Goal: Navigation & Orientation: Understand site structure

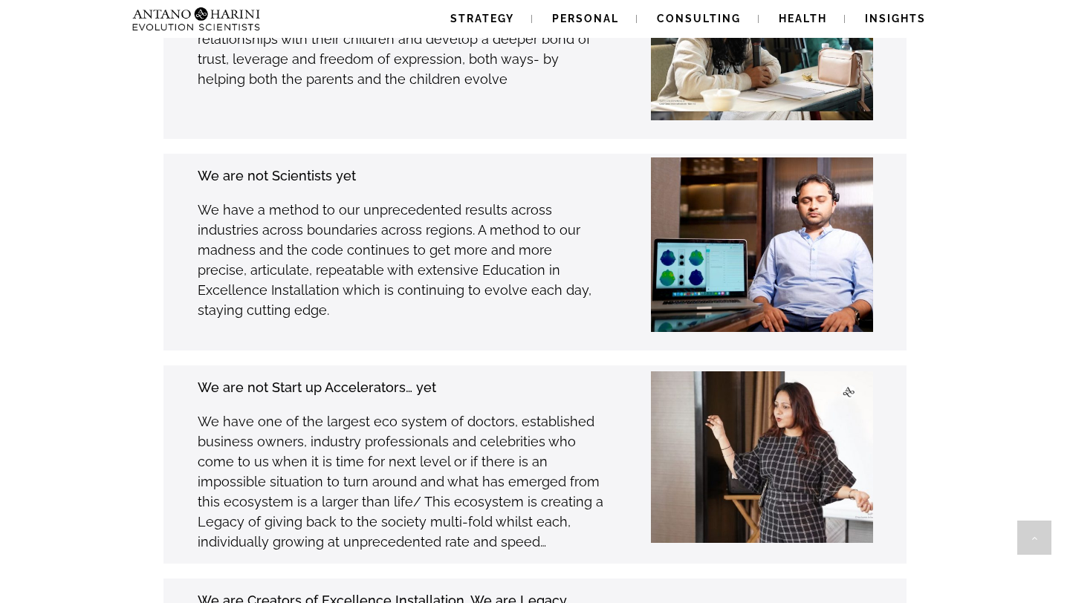
scroll to position [3900, 0]
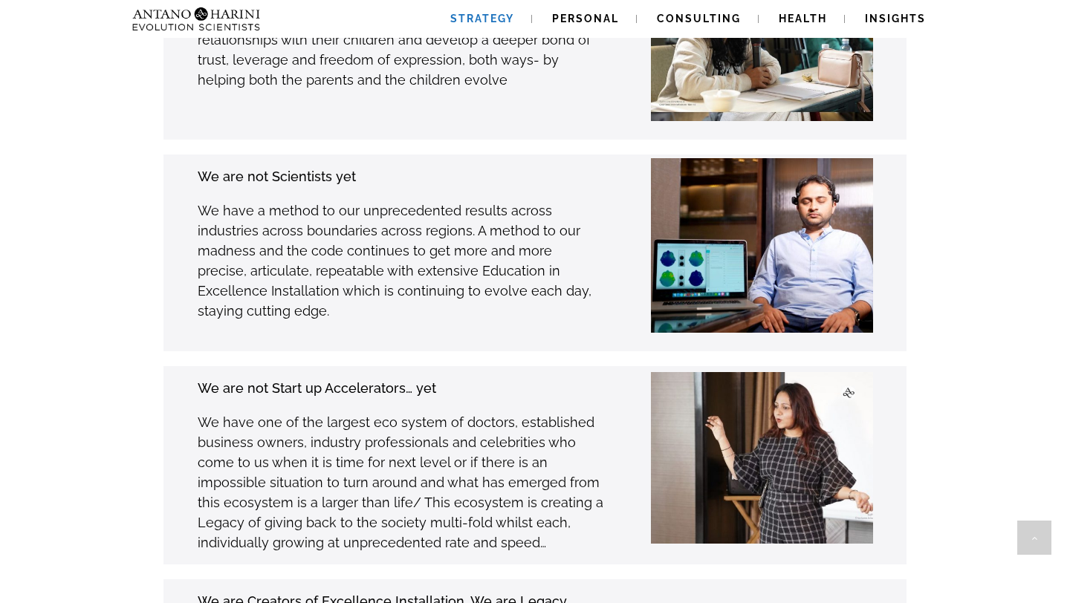
click at [482, 21] on span "Strategy" at bounding box center [482, 19] width 64 height 12
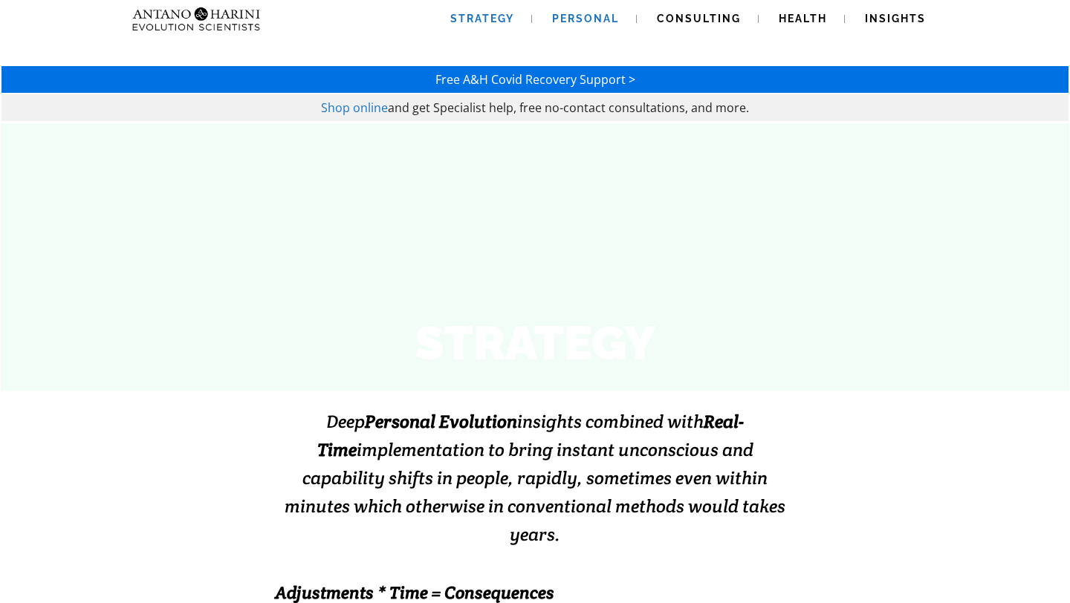
click at [583, 13] on span "Personal" at bounding box center [585, 19] width 67 height 12
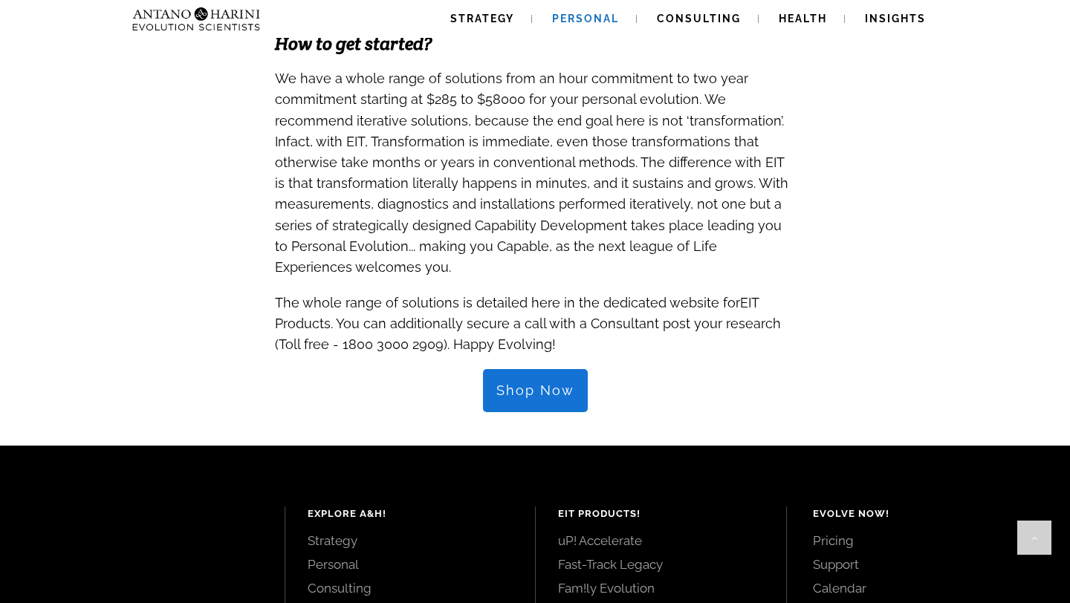
scroll to position [1479, 0]
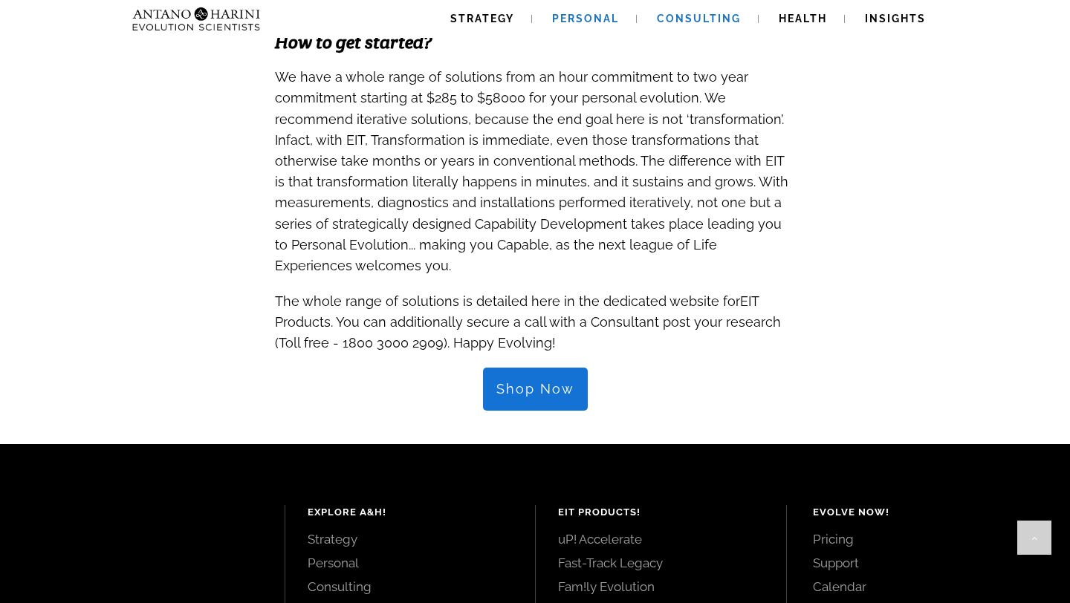
click at [677, 10] on link "Consulting" at bounding box center [699, 19] width 120 height 38
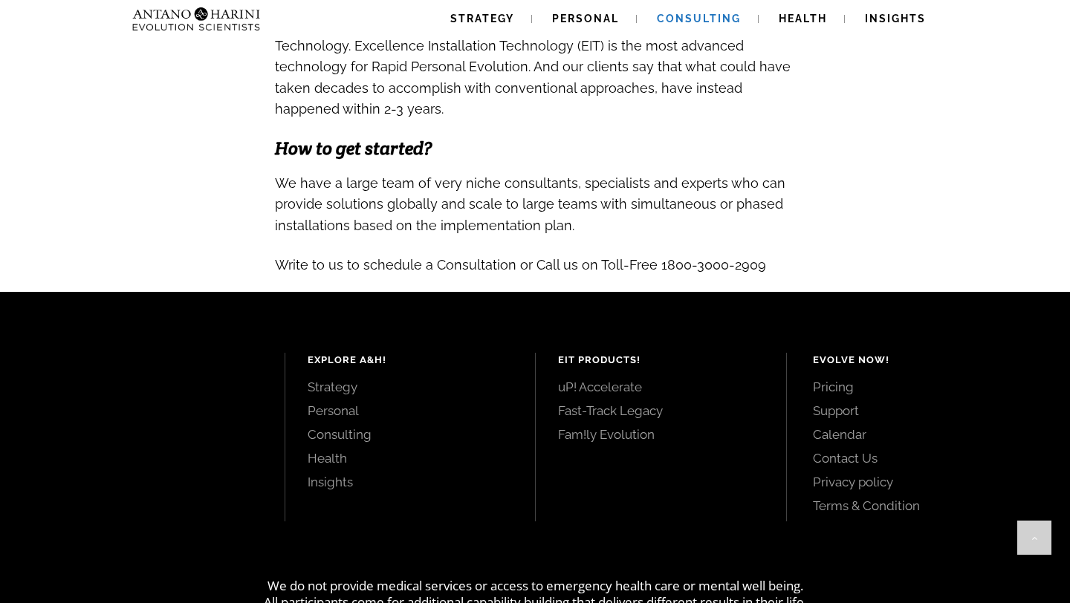
scroll to position [1611, 0]
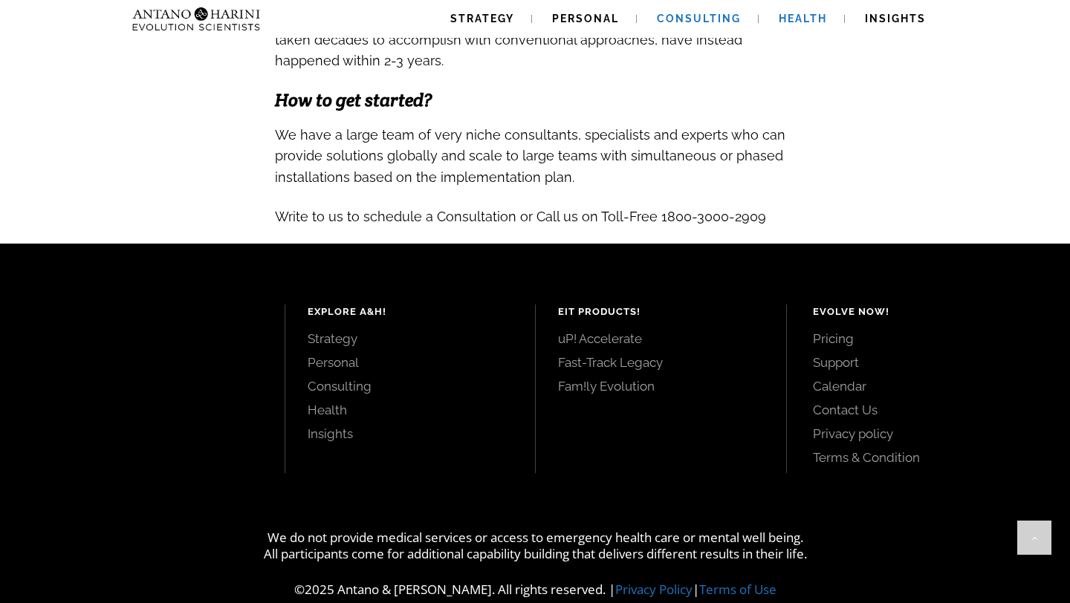
click at [801, 25] on link "Health" at bounding box center [803, 19] width 84 height 38
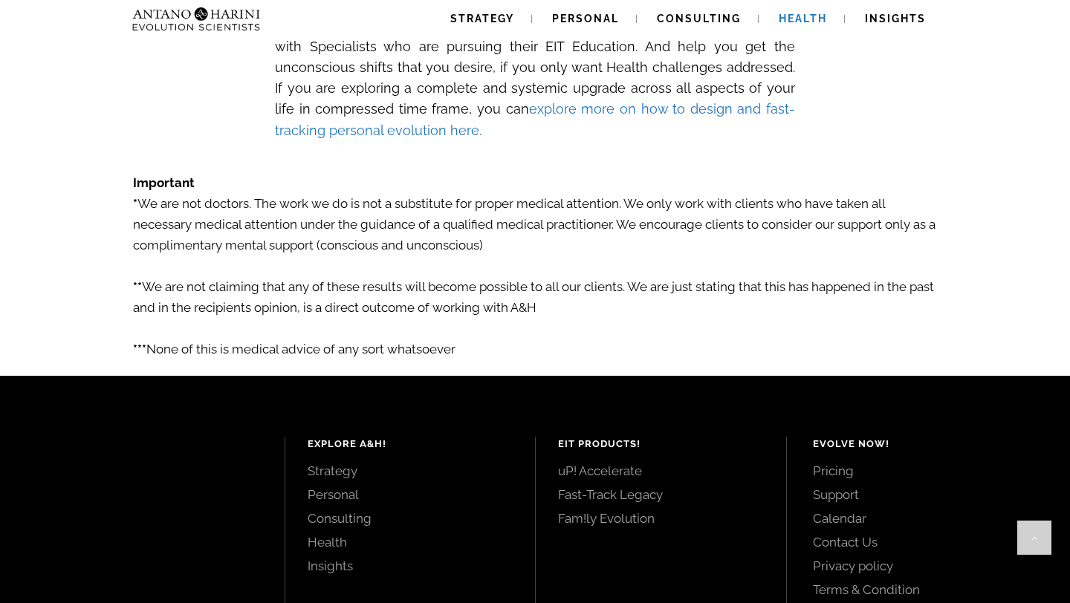
scroll to position [2639, 0]
